Goal: Information Seeking & Learning: Understand process/instructions

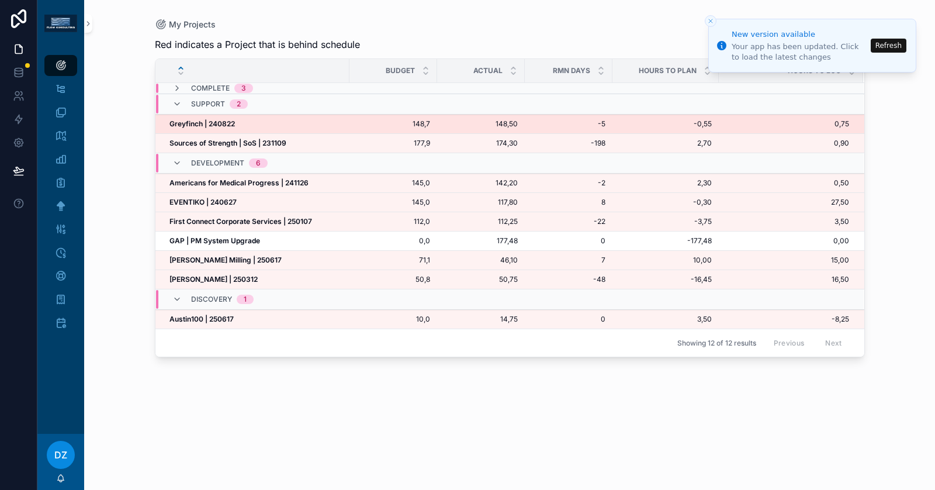
click at [238, 124] on div "Greyfinch | 240822 Greyfinch | 240822" at bounding box center [256, 123] width 173 height 9
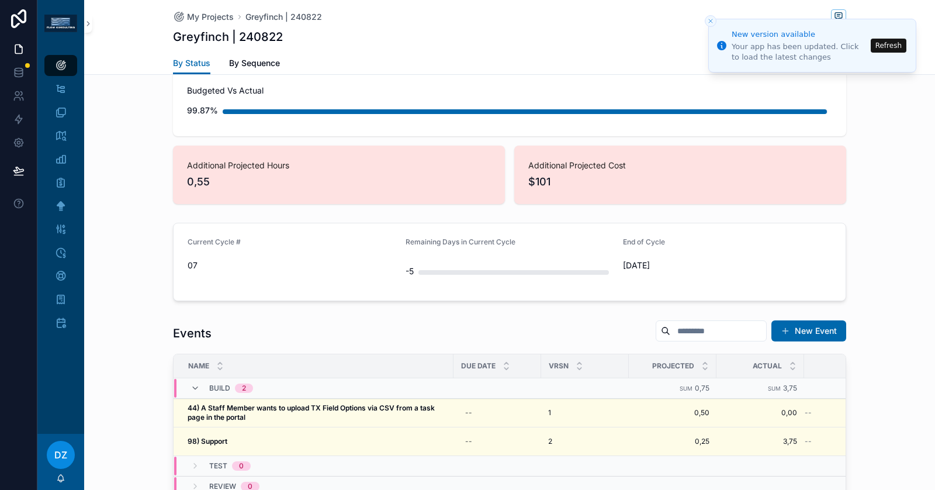
scroll to position [385, 0]
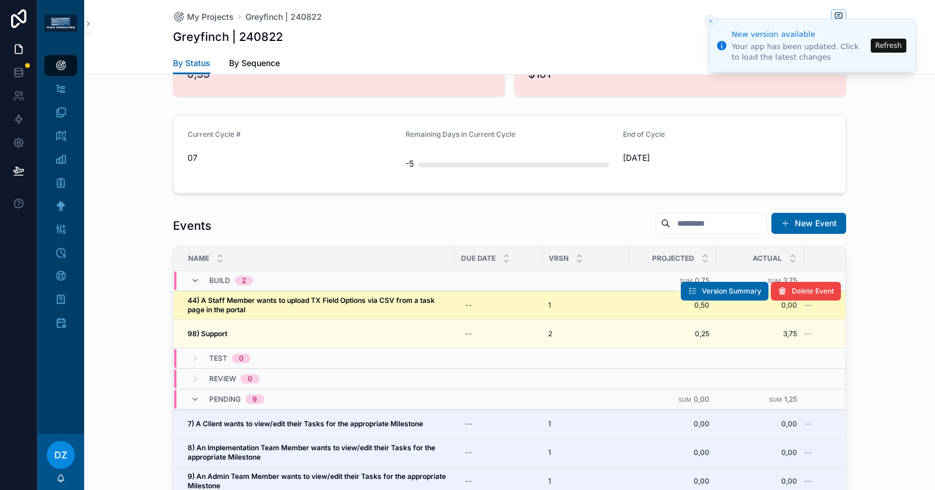
click at [274, 307] on span "44) A Staff Member wants to upload TX Field Options via CSV from a task page in…" at bounding box center [317, 305] width 259 height 19
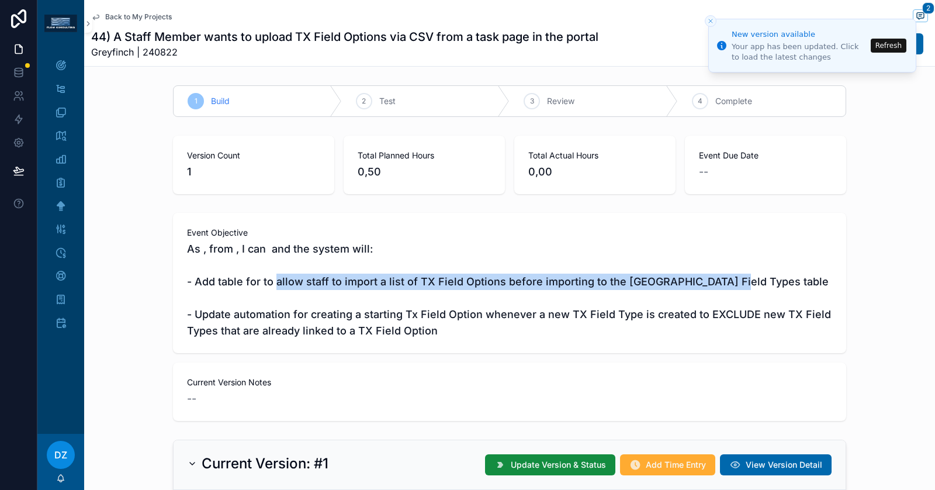
drag, startPoint x: 732, startPoint y: 278, endPoint x: 272, endPoint y: 285, distance: 460.7
click at [272, 285] on span "As , from , I can and the system will: - Add table for to allow staff to import…" at bounding box center [509, 290] width 645 height 98
